Goal: Contribute content: Contribute content

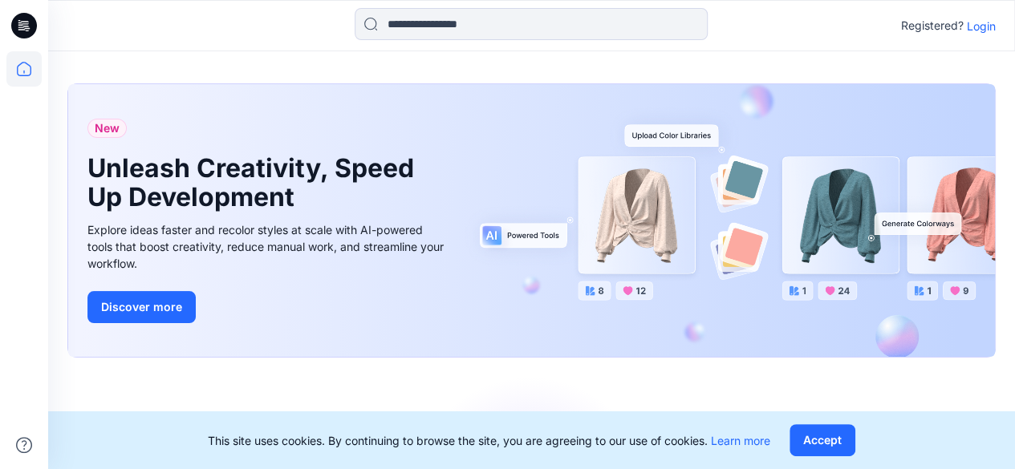
click at [852, 415] on div "This site uses cookies. By continuing to browse the site, you are agreeing to o…" at bounding box center [531, 440] width 966 height 58
click at [825, 447] on button "Accept" at bounding box center [822, 440] width 66 height 32
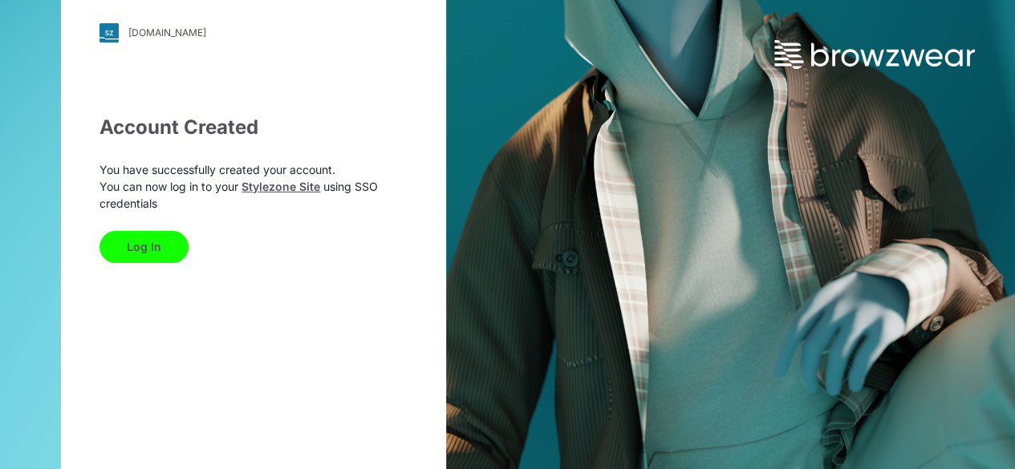
click at [145, 246] on button "Log In" at bounding box center [143, 247] width 89 height 32
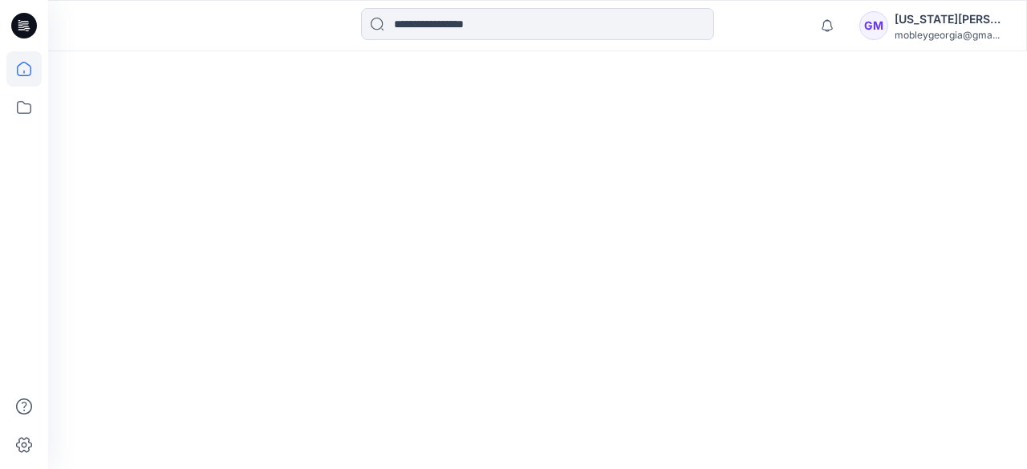
click at [233, 336] on html "Notifications Mark all as read View all notifications GM [US_STATE][PERSON_NAME…" at bounding box center [513, 234] width 1027 height 469
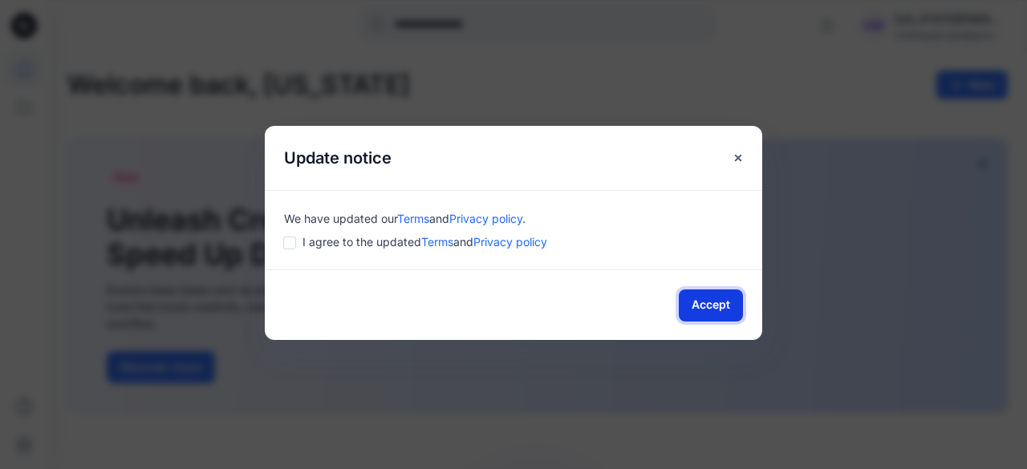
click at [708, 300] on button "Accept" at bounding box center [711, 306] width 64 height 32
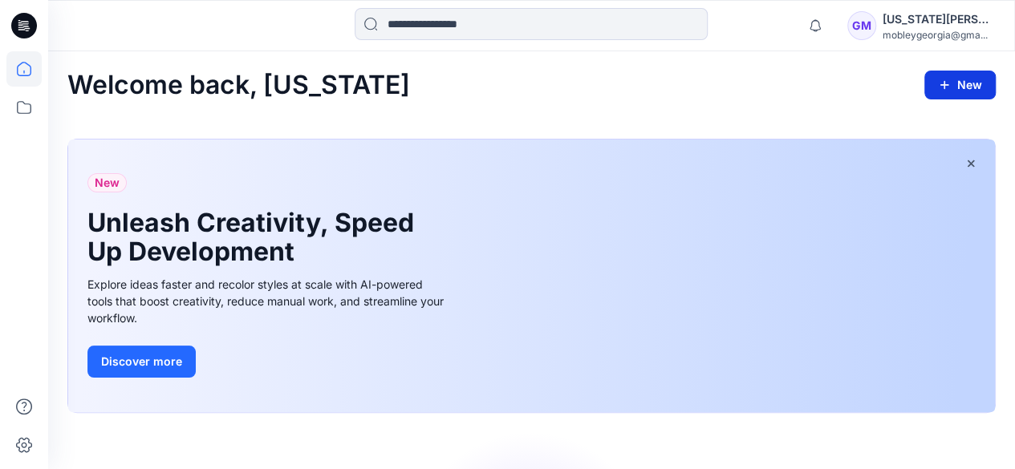
click at [948, 76] on button "New" at bounding box center [959, 85] width 71 height 29
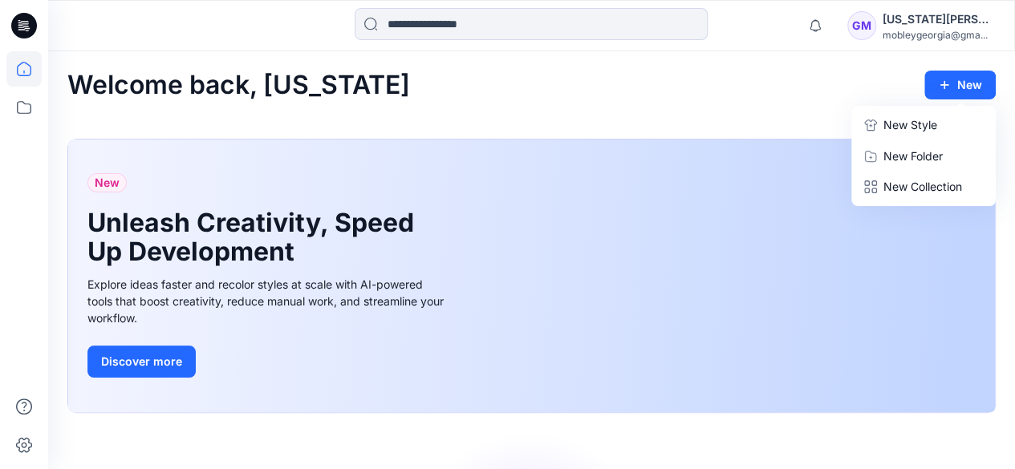
click at [924, 131] on p "New Style" at bounding box center [910, 124] width 54 height 19
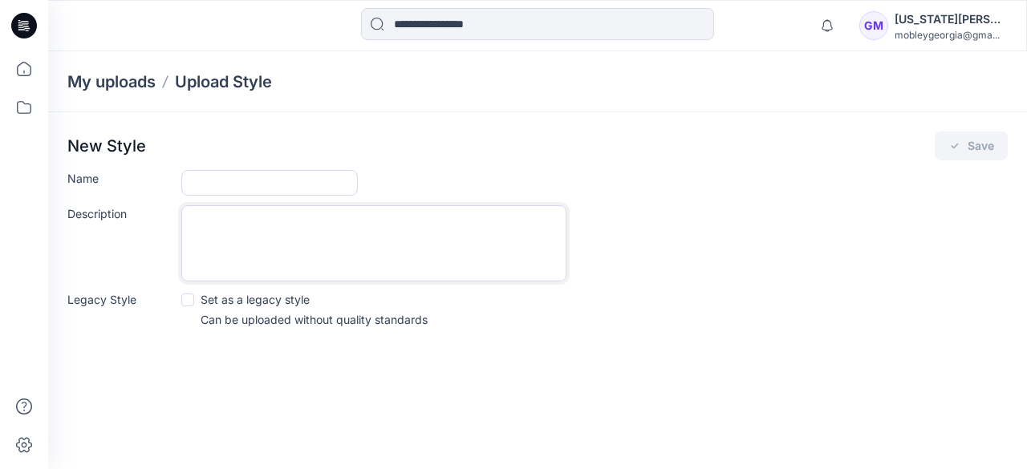
click at [287, 253] on textarea "Description" at bounding box center [373, 243] width 385 height 76
click at [286, 186] on input "Name" at bounding box center [269, 183] width 176 height 26
click at [472, 405] on div "My uploads Upload Style New Style Save Name Description Legacy Style Set as a l…" at bounding box center [537, 260] width 979 height 418
click at [21, 62] on icon at bounding box center [23, 68] width 35 height 35
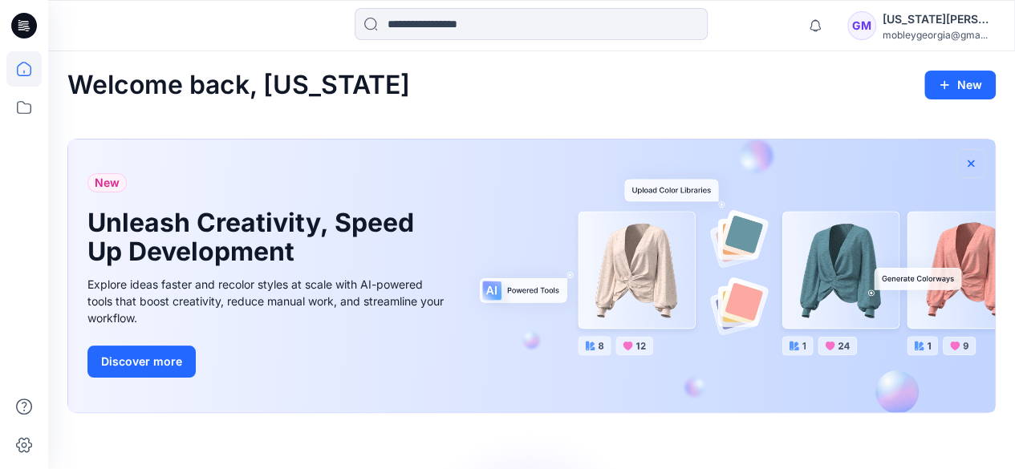
click at [964, 169] on button "button" at bounding box center [970, 163] width 29 height 29
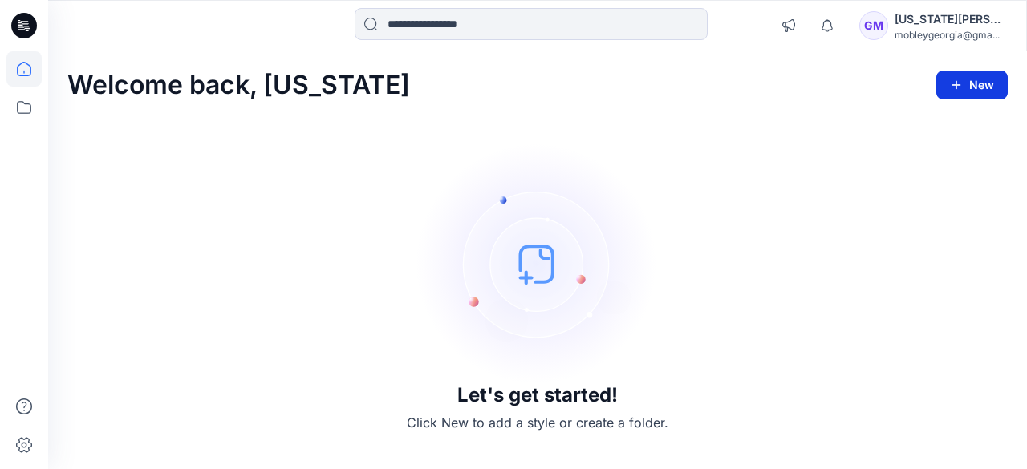
click at [963, 86] on button "New" at bounding box center [971, 85] width 71 height 29
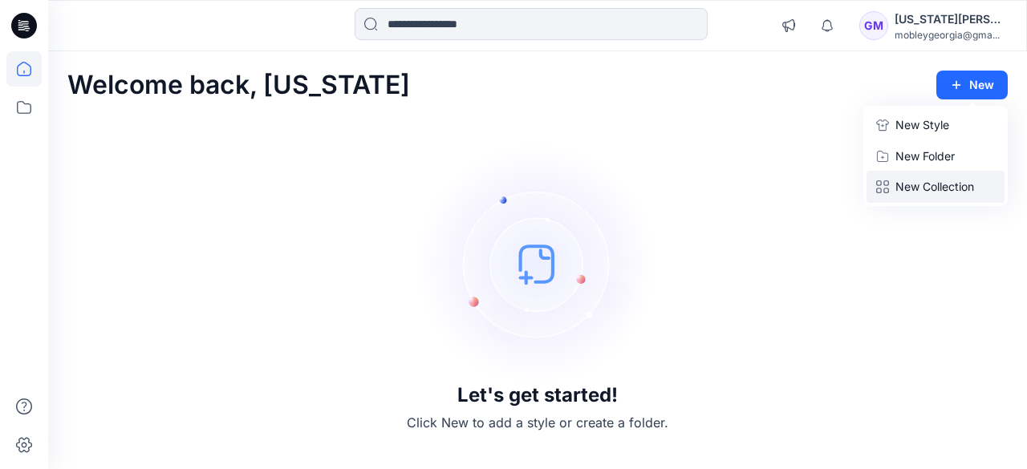
click at [910, 185] on p "New Collection" at bounding box center [934, 186] width 79 height 19
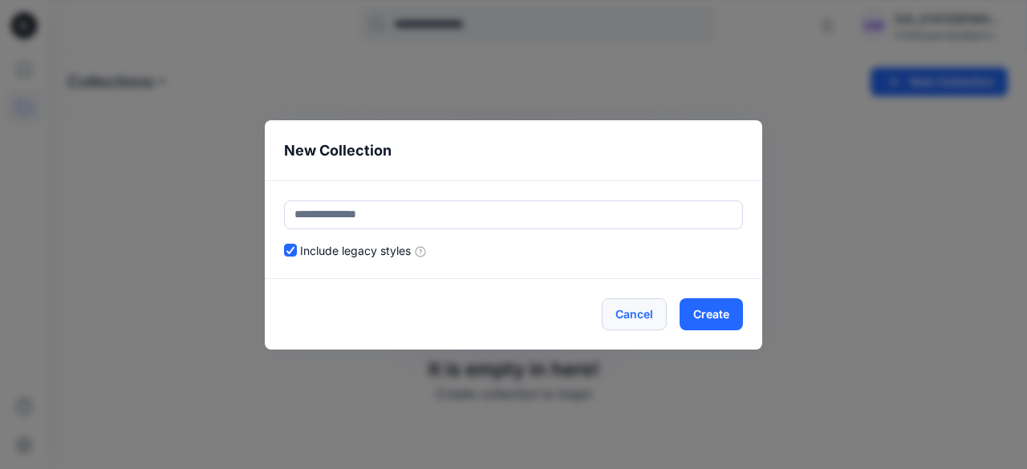
click at [637, 306] on button "Cancel" at bounding box center [634, 314] width 65 height 32
